Goal: Navigation & Orientation: Understand site structure

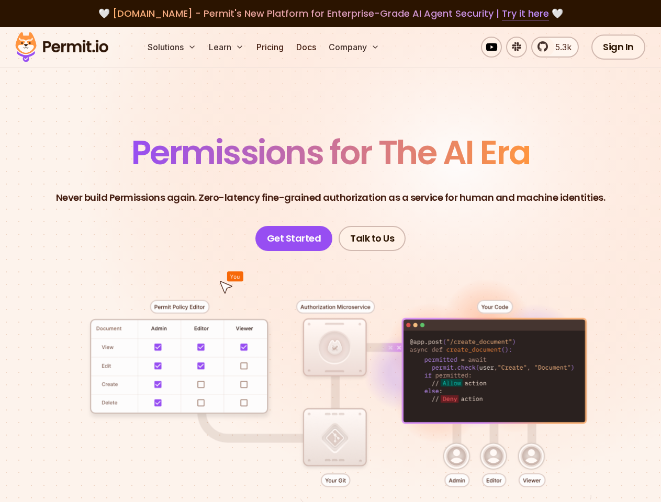
click at [173, 47] on button "Solutions" at bounding box center [171, 47] width 57 height 21
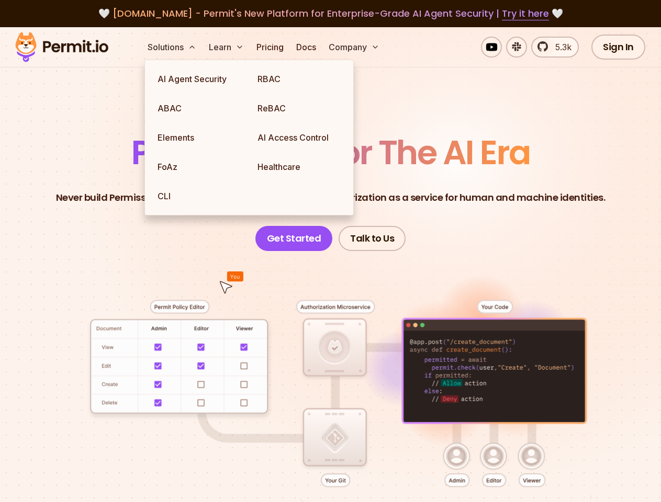
click at [227, 47] on button "Learn" at bounding box center [226, 47] width 43 height 21
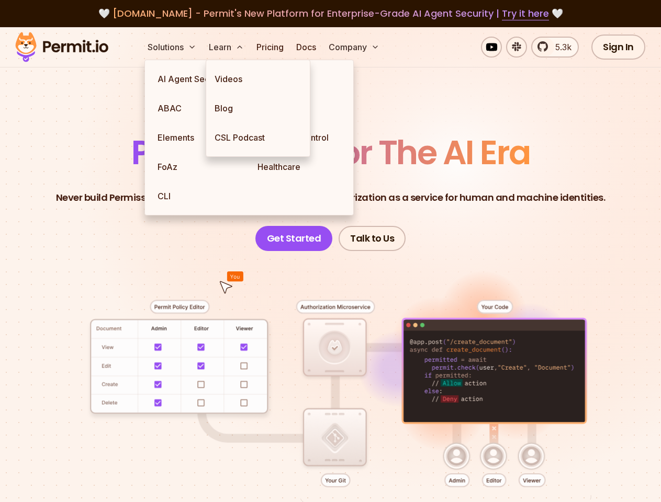
click at [355, 47] on button "Company" at bounding box center [353, 47] width 59 height 21
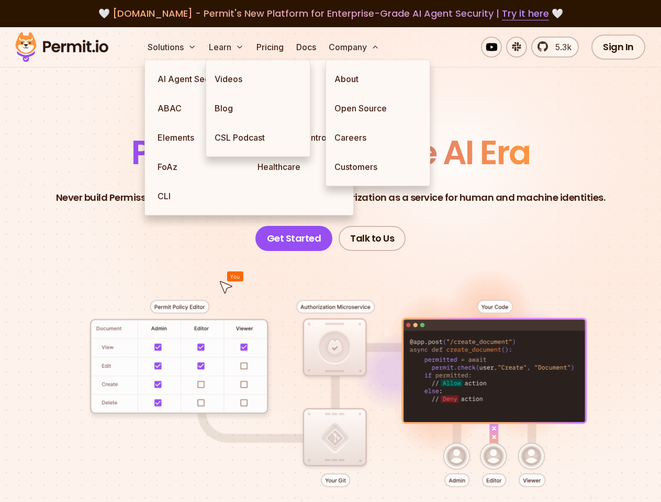
click at [330, 360] on div at bounding box center [330, 411] width 611 height 320
